Goal: Transaction & Acquisition: Purchase product/service

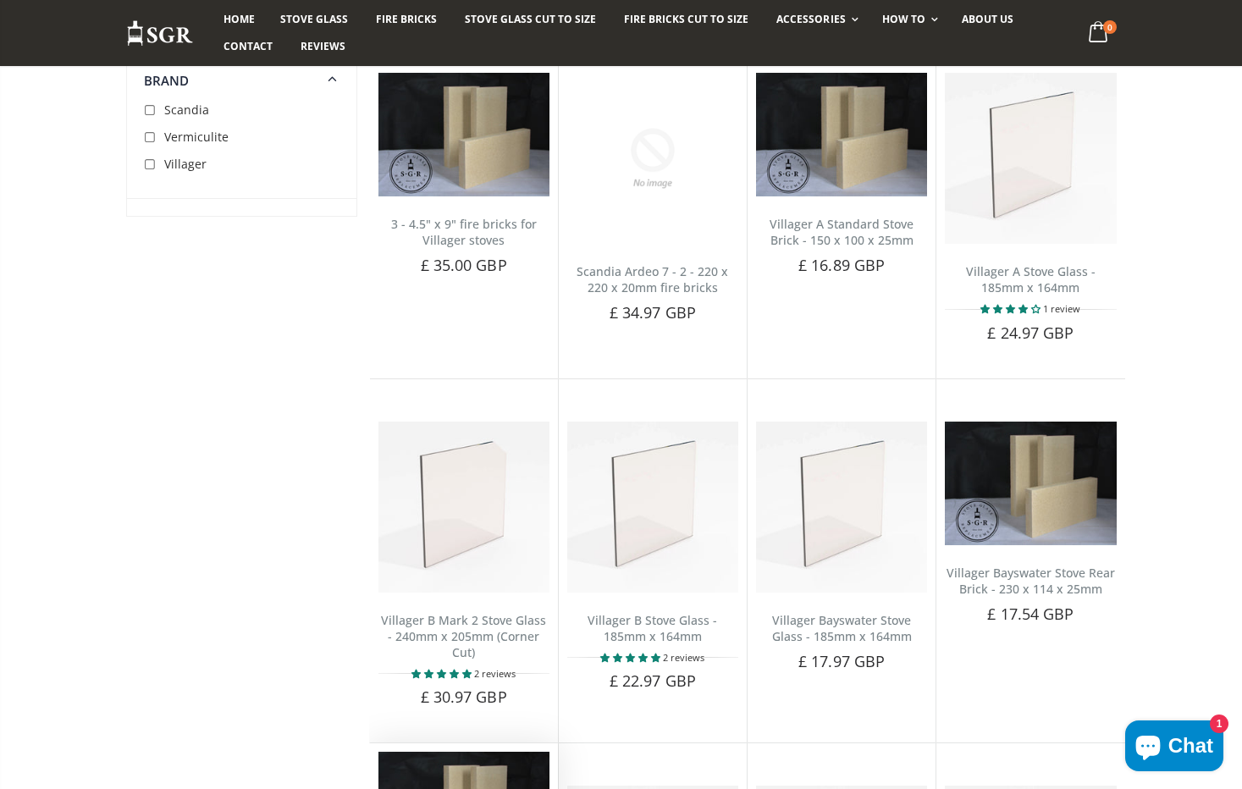
scroll to position [169, 0]
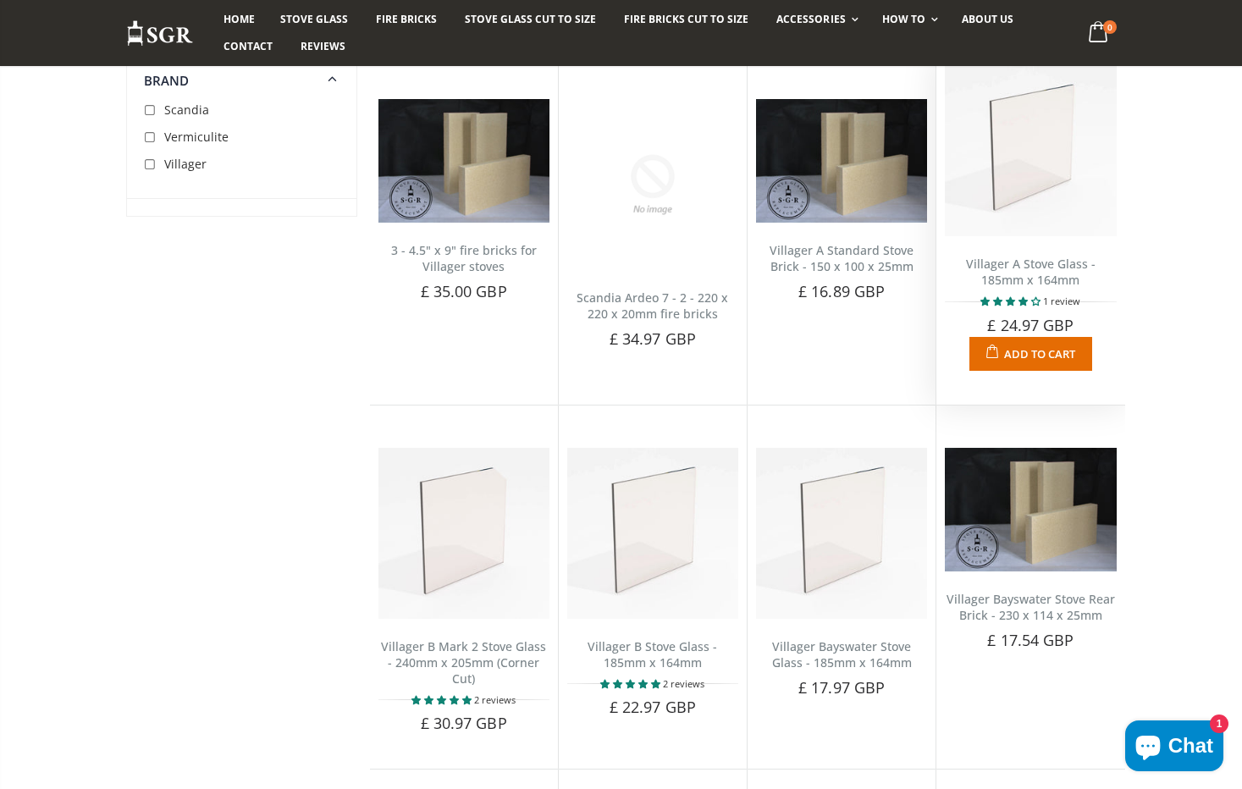
click at [1023, 270] on link "Villager A Stove Glass - 185mm x 164mm" at bounding box center [1031, 272] width 130 height 32
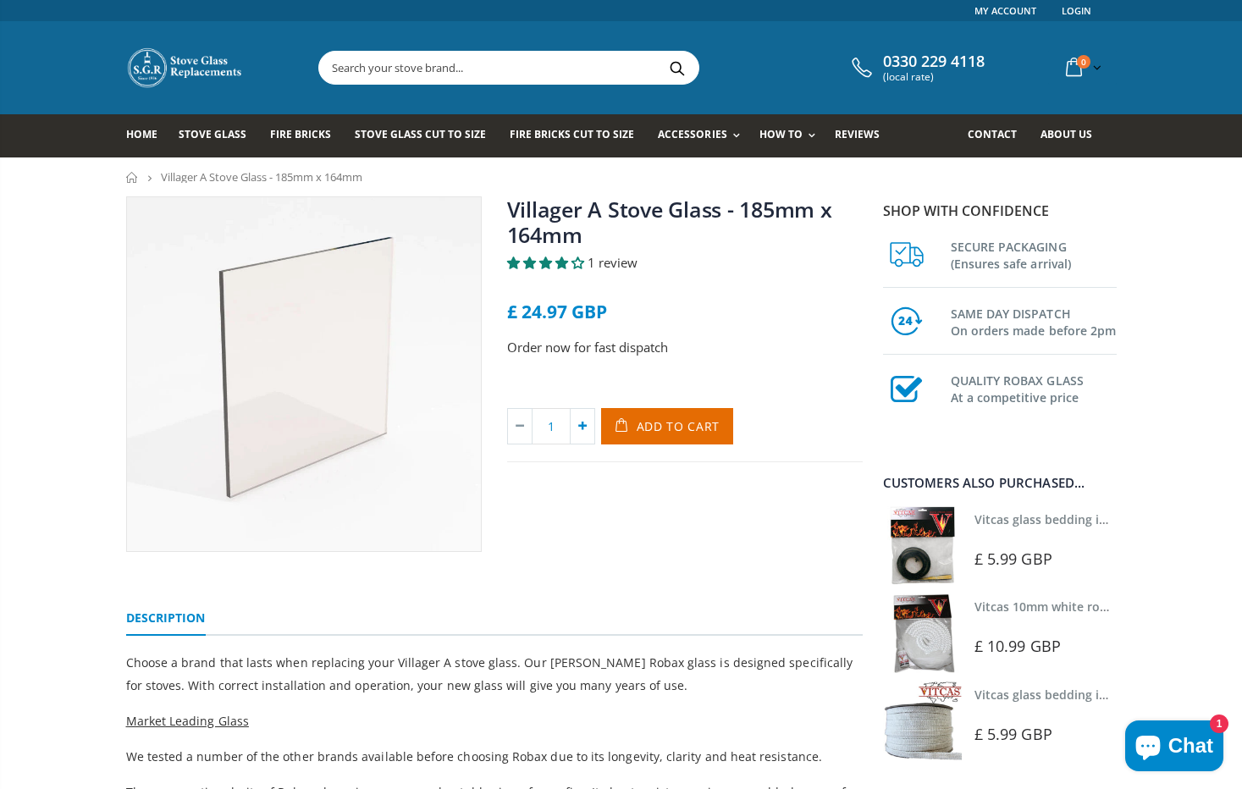
click at [580, 424] on icon at bounding box center [583, 426] width 24 height 35
type input "2"
click at [656, 427] on span "Add to Cart" at bounding box center [679, 426] width 84 height 16
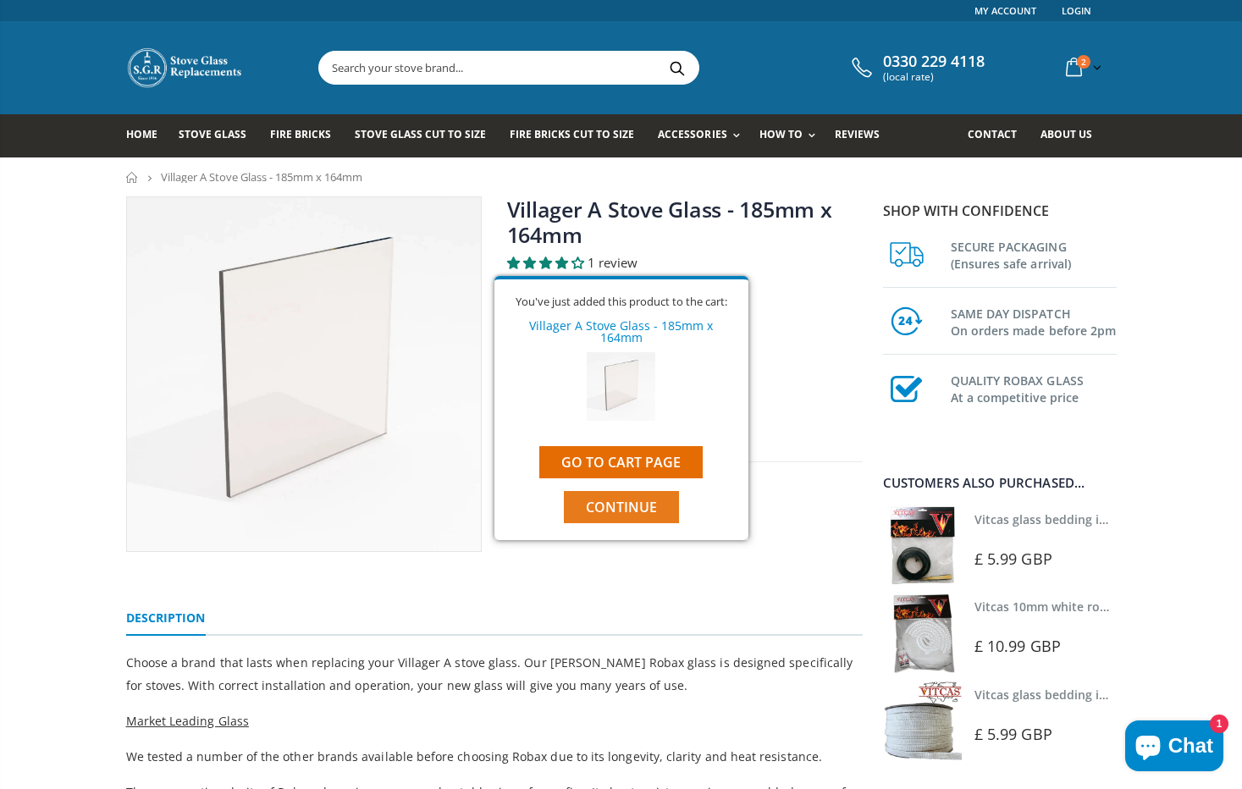
click at [620, 498] on span "Continue" at bounding box center [621, 507] width 71 height 19
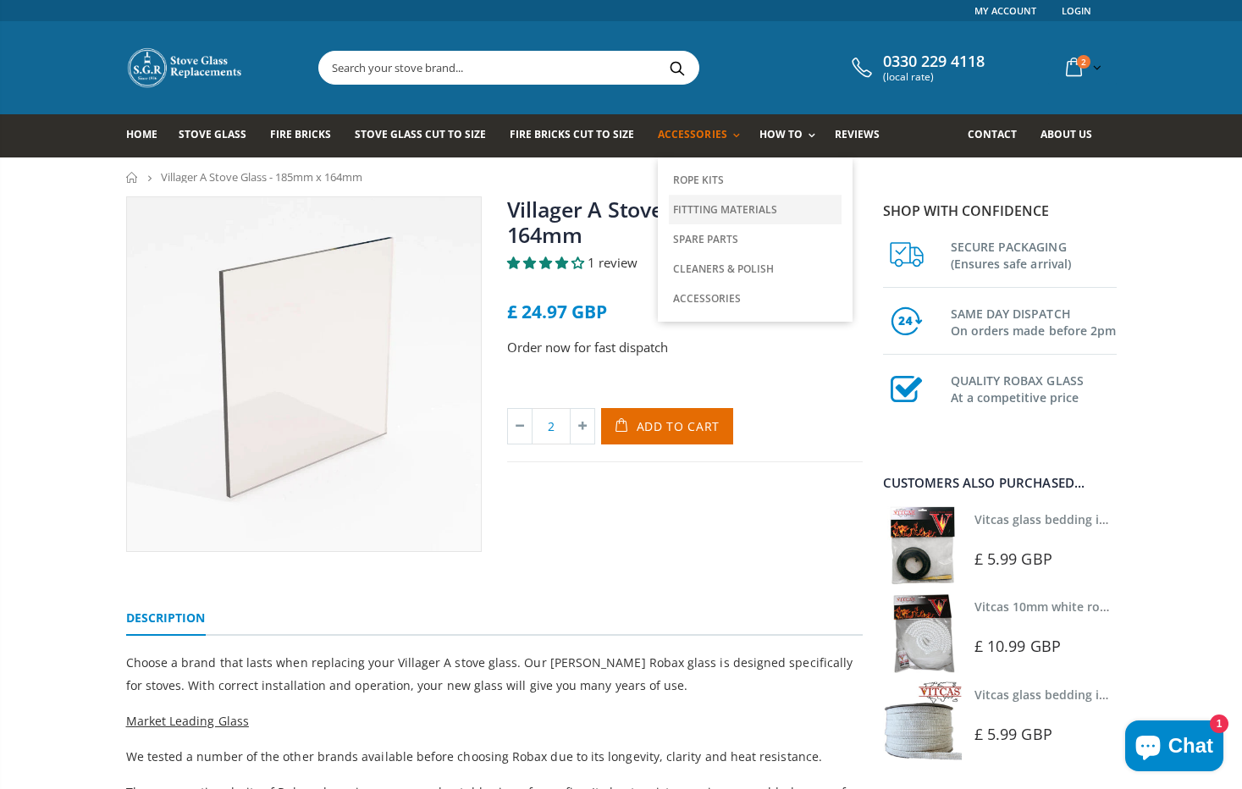
click at [694, 207] on link "Fittting Materials" at bounding box center [755, 210] width 173 height 30
